Goal: Task Accomplishment & Management: Use online tool/utility

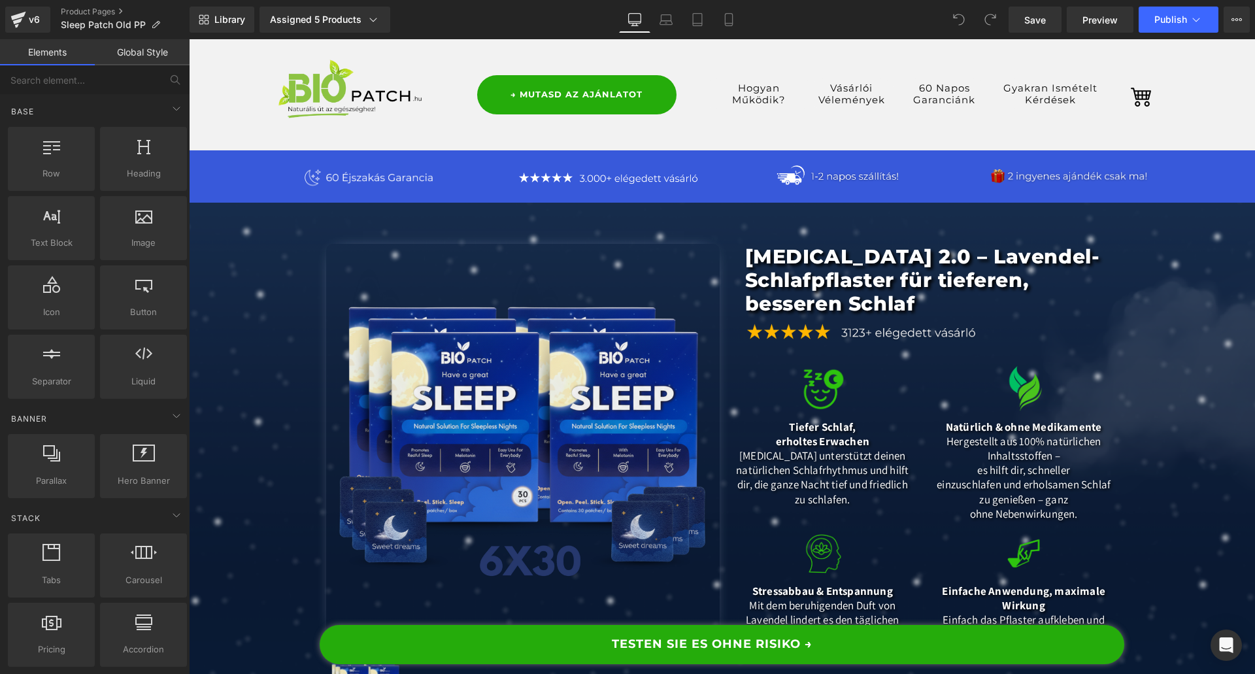
click at [493, 386] on img at bounding box center [522, 440] width 393 height 393
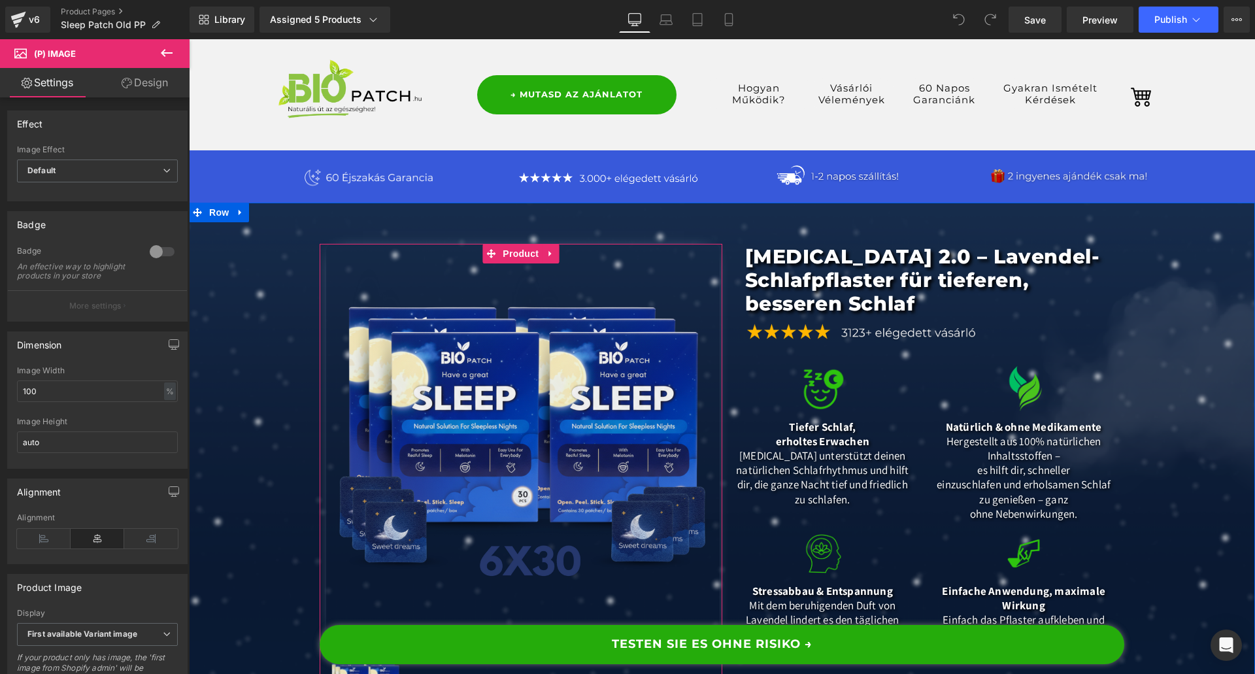
click at [509, 261] on span "Product" at bounding box center [520, 254] width 42 height 20
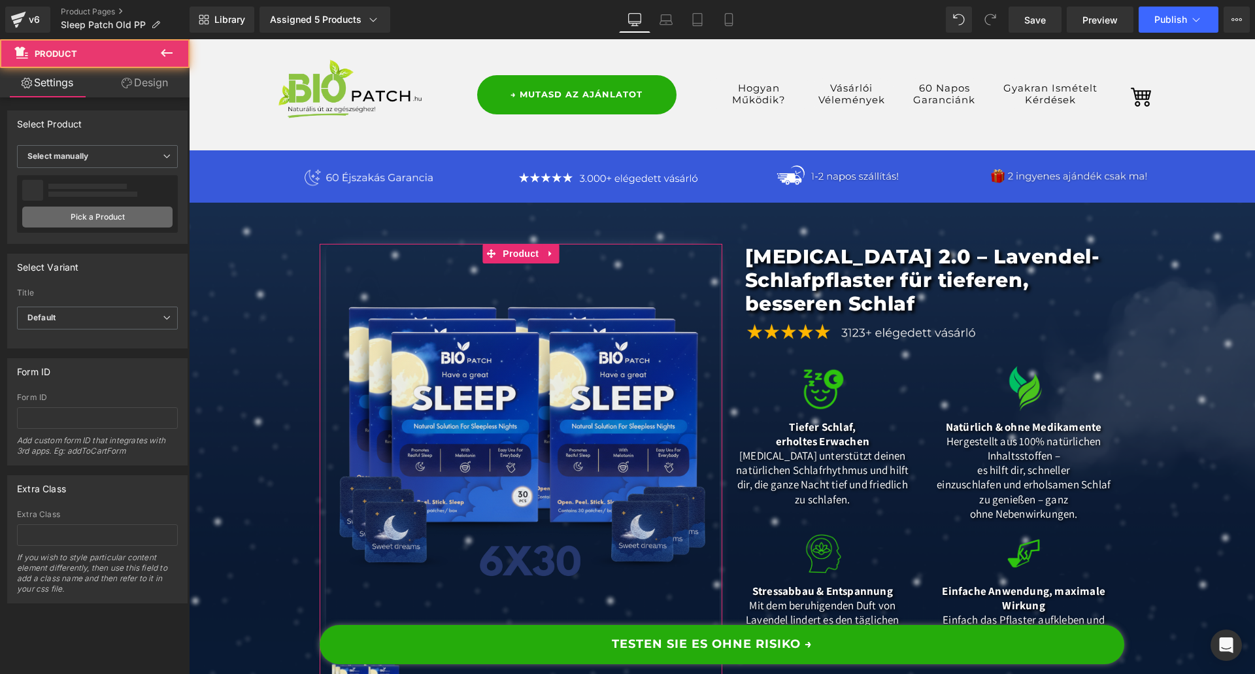
click at [65, 220] on link "Pick a Product" at bounding box center [97, 216] width 150 height 21
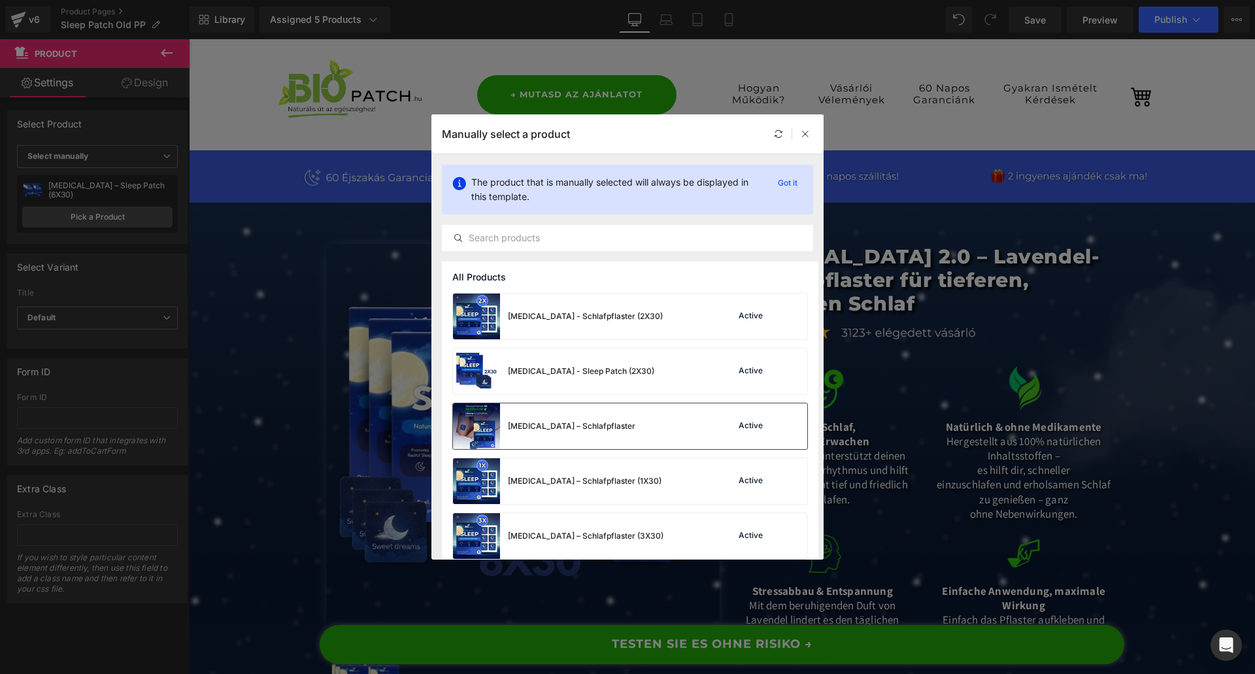
click at [612, 435] on div "[MEDICAL_DATA] – Schlafpflaster Active" at bounding box center [630, 426] width 354 height 46
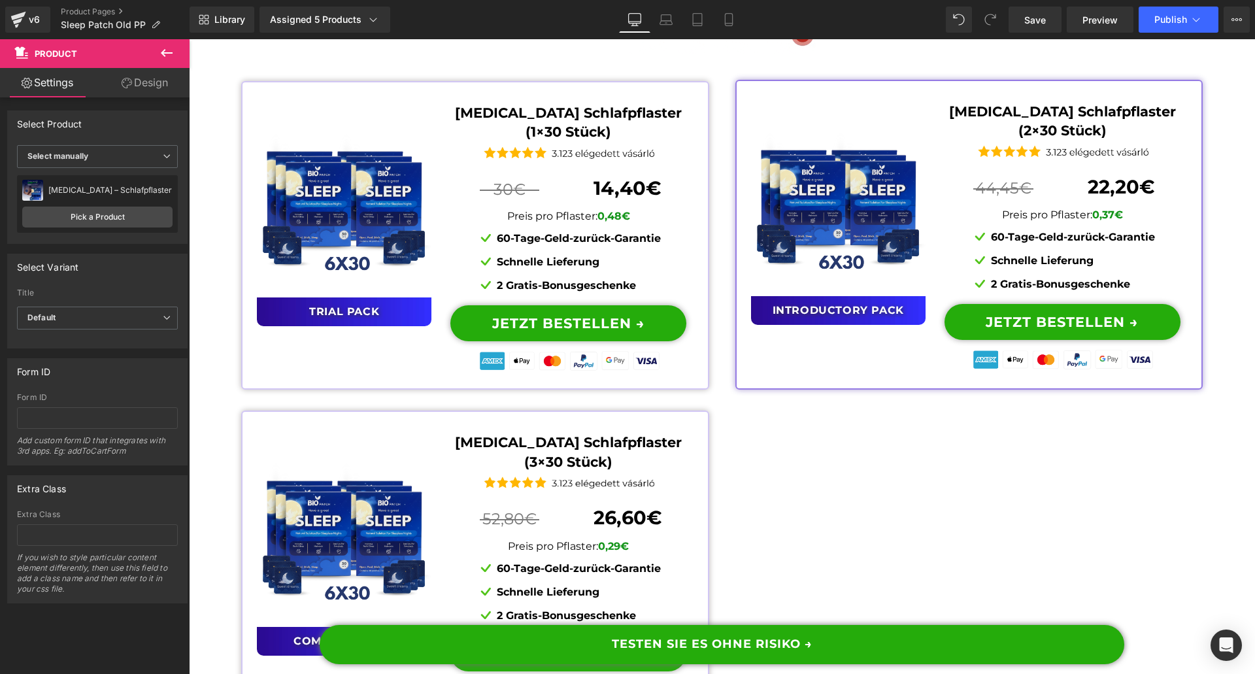
scroll to position [10386, 0]
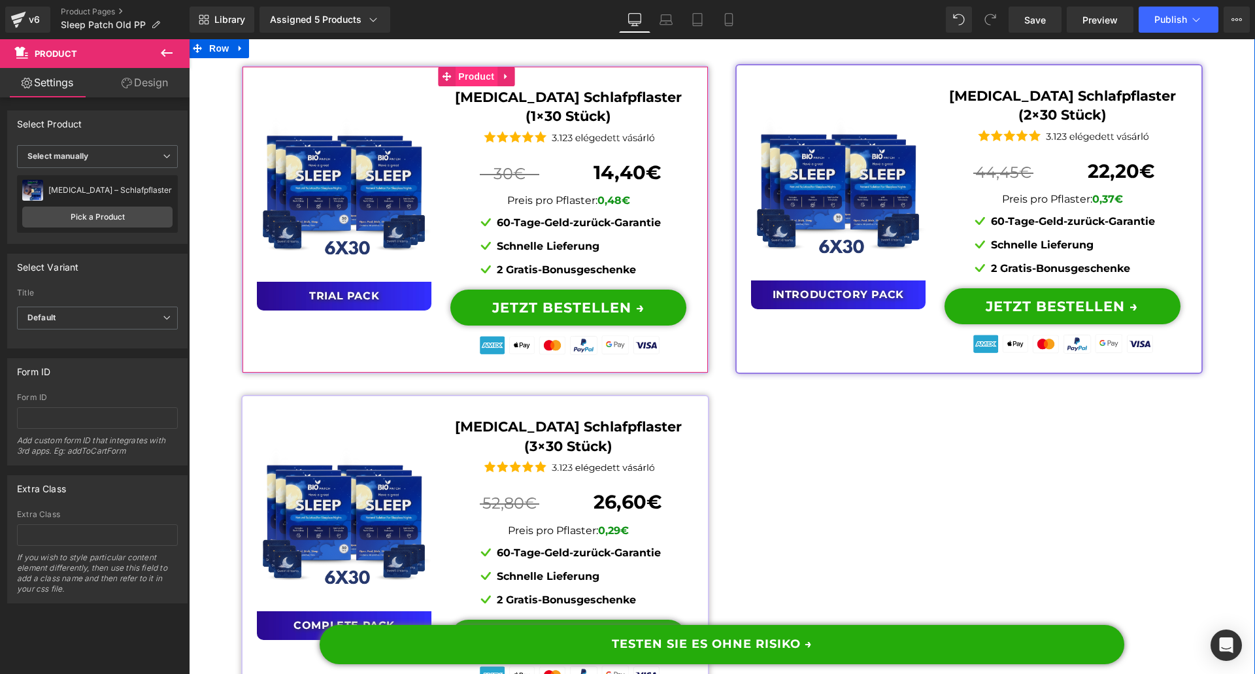
click at [457, 86] on span "Product" at bounding box center [476, 77] width 42 height 20
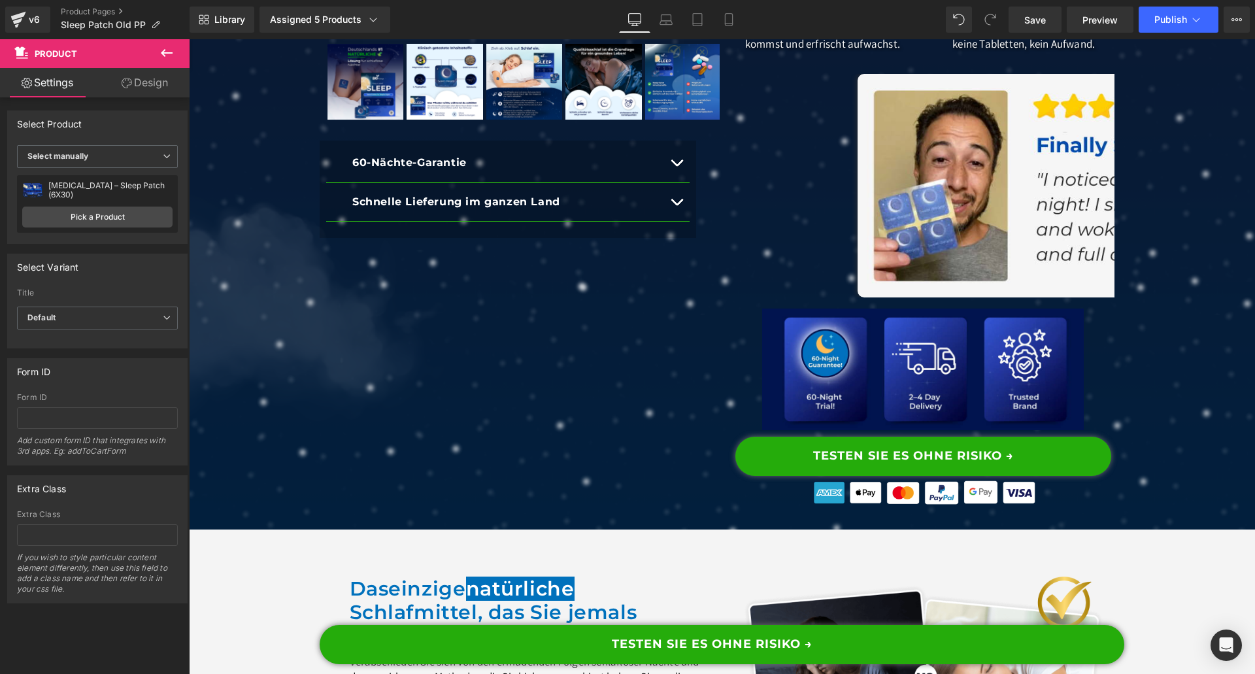
scroll to position [0, 0]
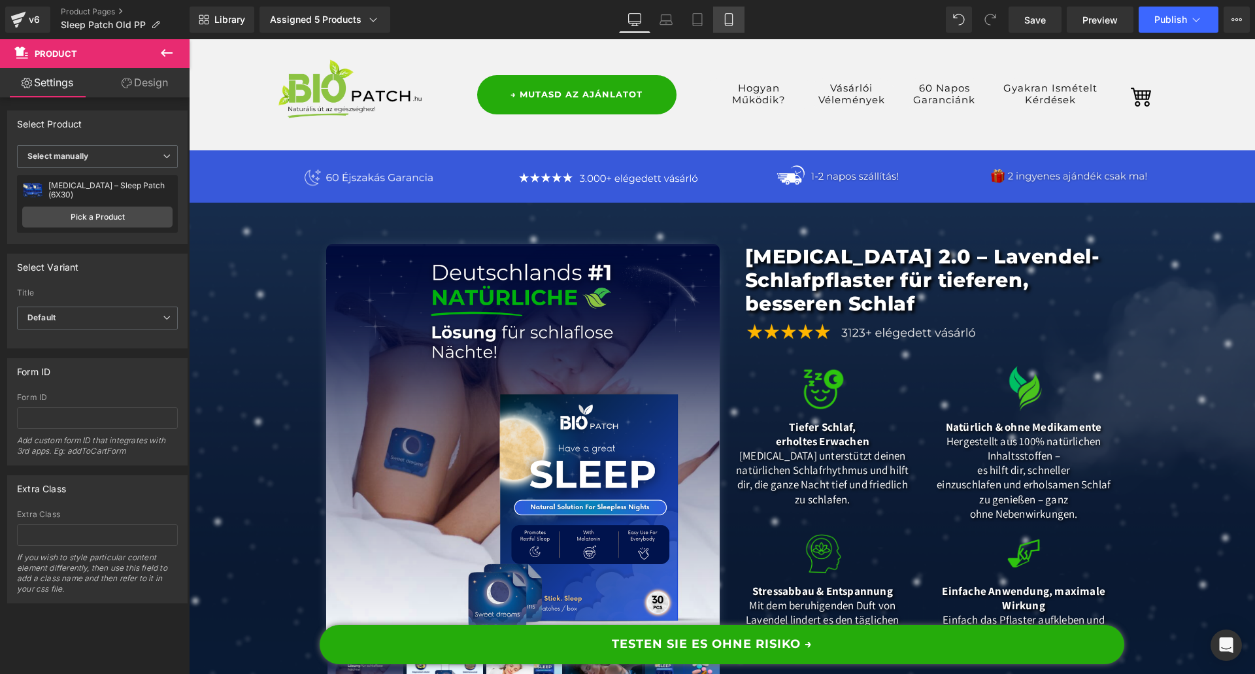
click at [739, 18] on link "Mobile" at bounding box center [728, 20] width 31 height 26
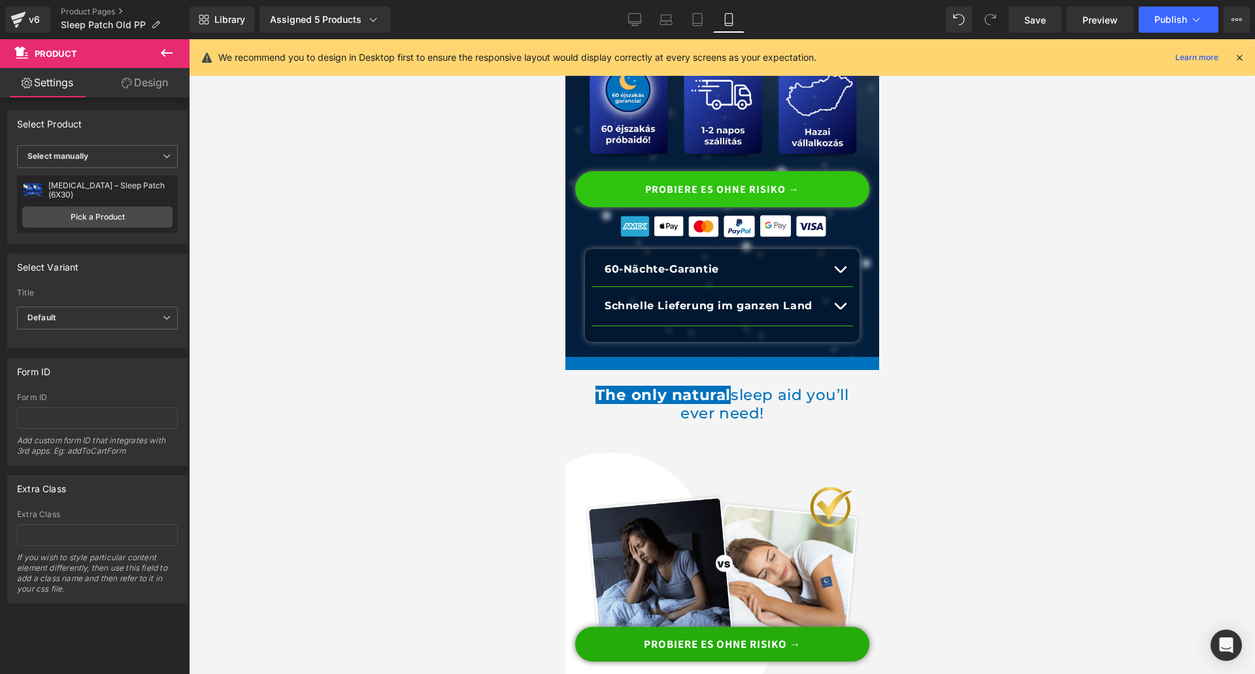
scroll to position [849, 0]
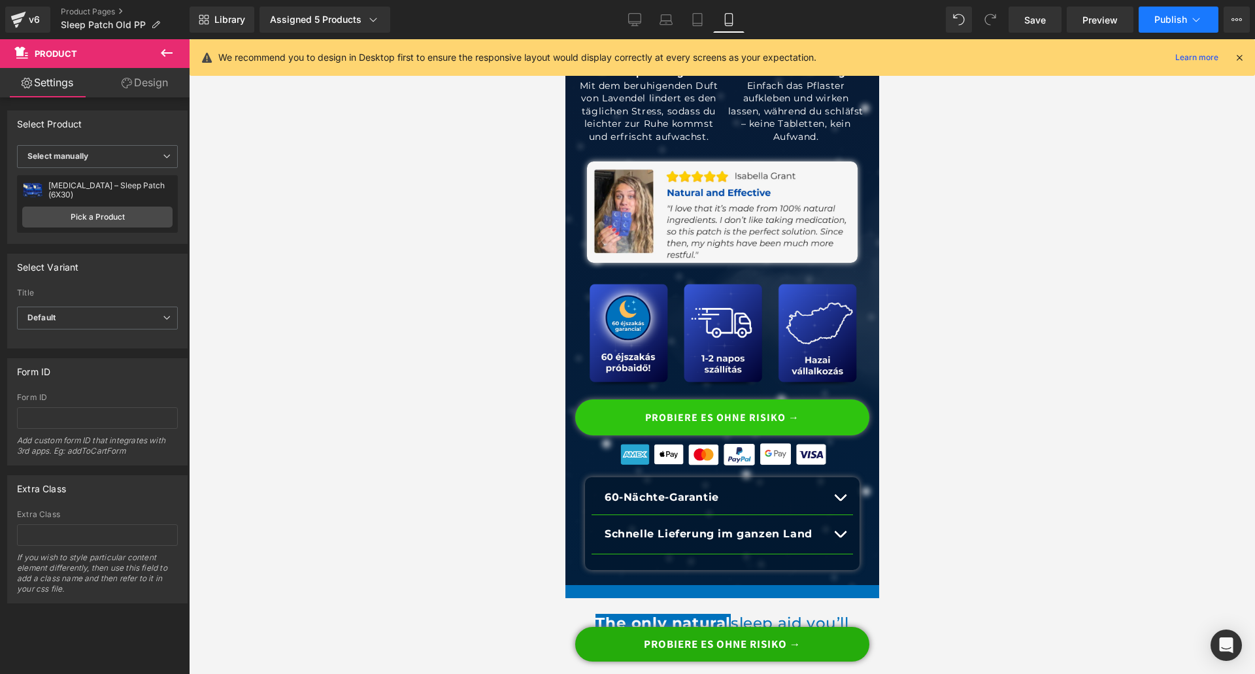
click at [1161, 25] on button "Publish" at bounding box center [1178, 20] width 80 height 26
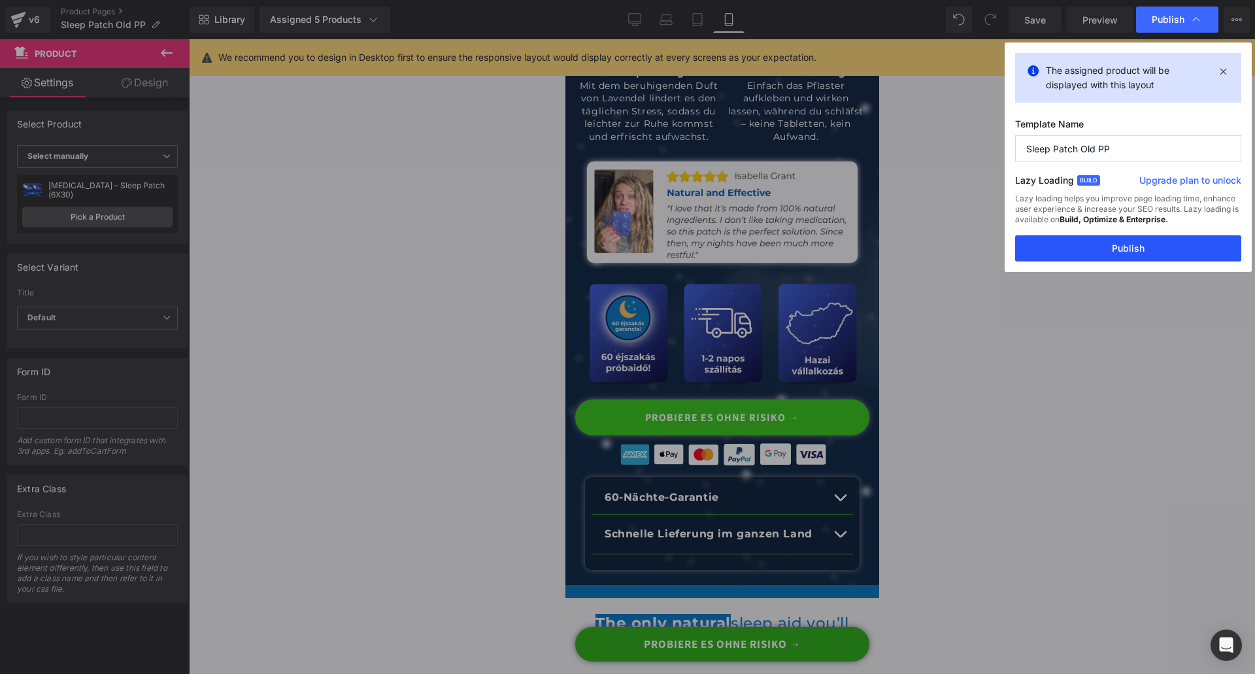
click at [1098, 248] on button "Publish" at bounding box center [1128, 248] width 226 height 26
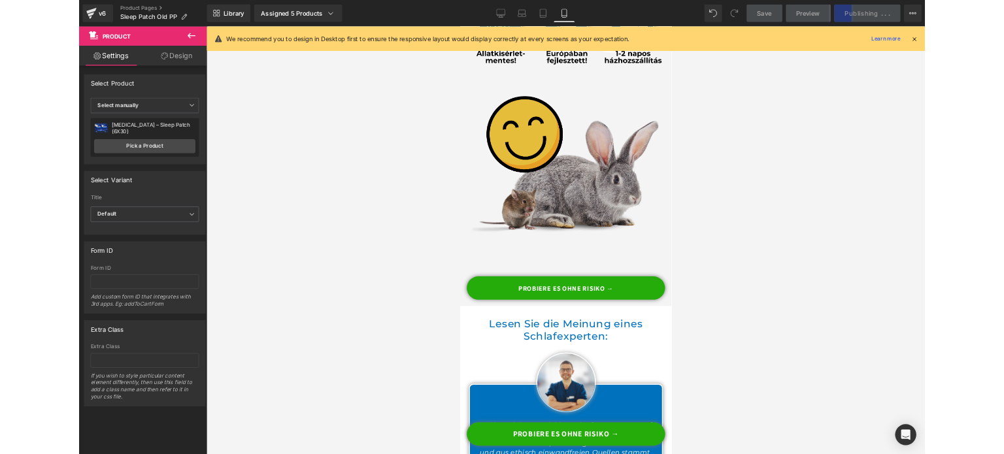
scroll to position [12219, 0]
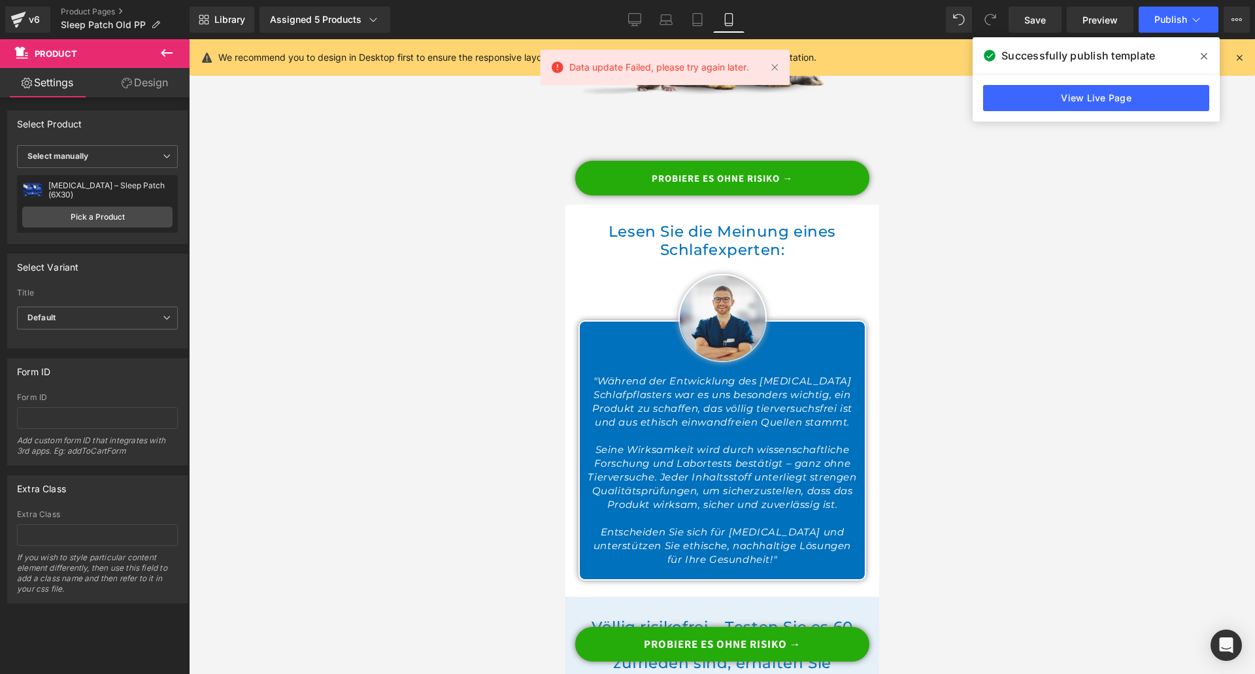
drag, startPoint x: 1236, startPoint y: 185, endPoint x: 1228, endPoint y: 167, distance: 19.6
click at [1234, 185] on div at bounding box center [722, 356] width 1066 height 634
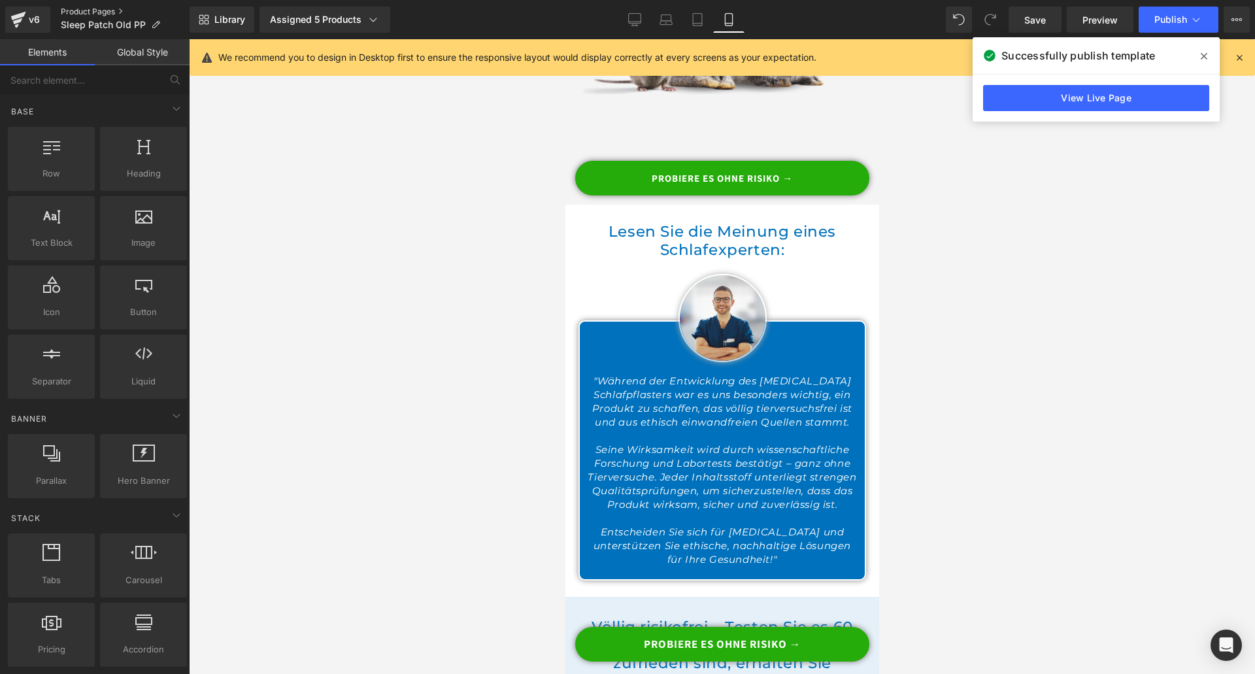
click at [72, 12] on link "Product Pages" at bounding box center [125, 12] width 129 height 10
click at [1193, 29] on button "Publish" at bounding box center [1178, 20] width 80 height 26
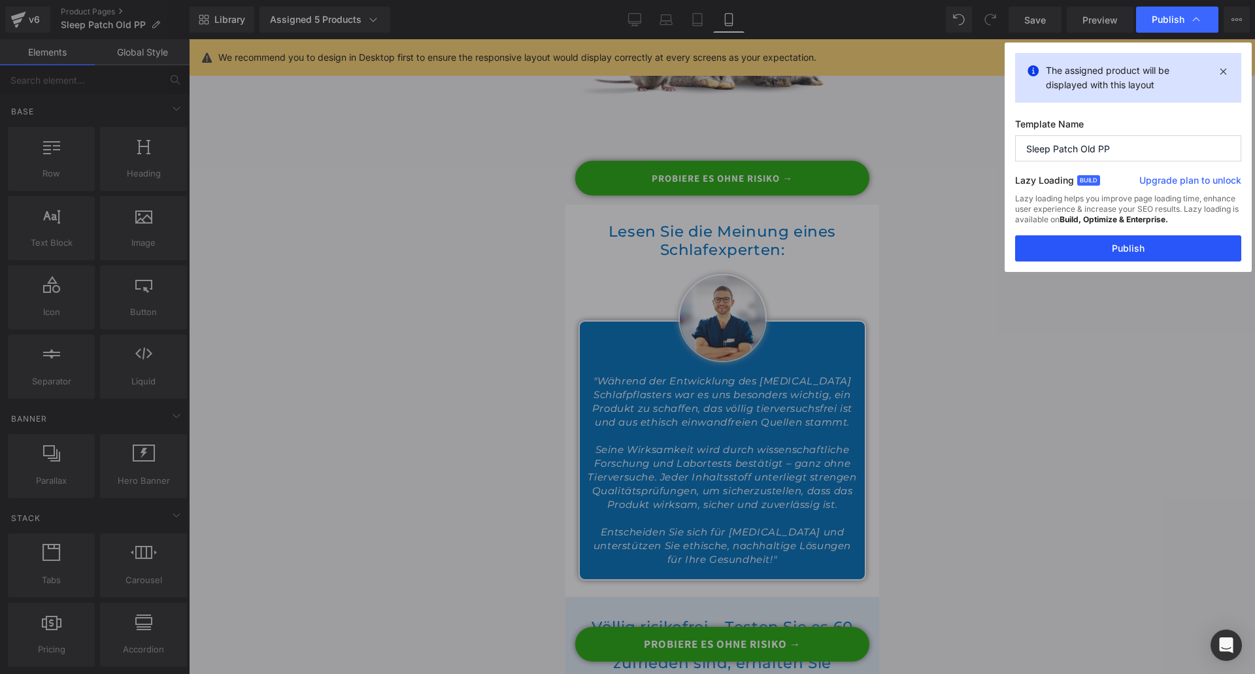
click at [1111, 240] on button "Publish" at bounding box center [1128, 248] width 226 height 26
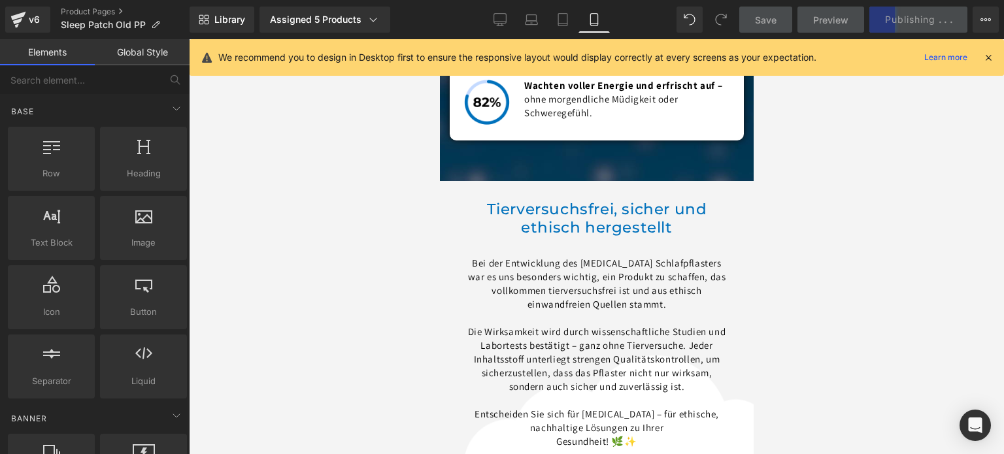
scroll to position [11174, 0]
